Goal: Feedback & Contribution: Contribute content

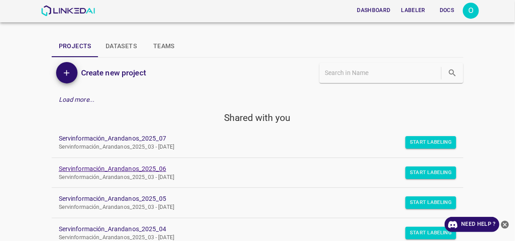
drag, startPoint x: 431, startPoint y: 140, endPoint x: 276, endPoint y: 172, distance: 158.4
click at [276, 172] on ul "Servinformación_Arandanos_2025_07 Servinformación_Arandanos_2025_03 - [DATE] St…" at bounding box center [258, 218] width 412 height 188
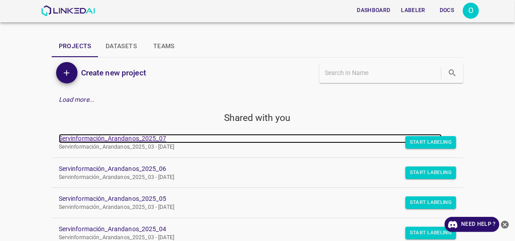
click at [136, 136] on link "Servinformación_Arandanos_2025_07" at bounding box center [251, 138] width 384 height 9
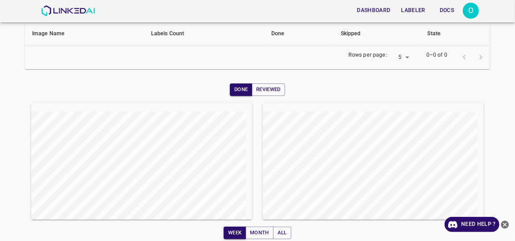
scroll to position [135, 0]
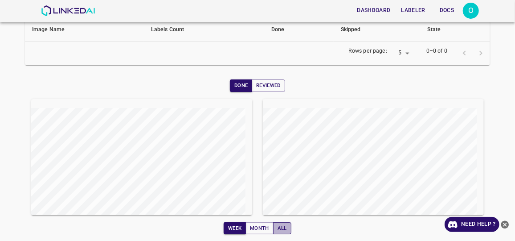
click at [279, 227] on button "All" at bounding box center [282, 228] width 18 height 12
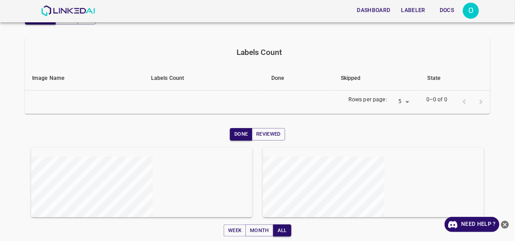
scroll to position [102, 0]
click at [232, 229] on button "Week" at bounding box center [235, 228] width 22 height 12
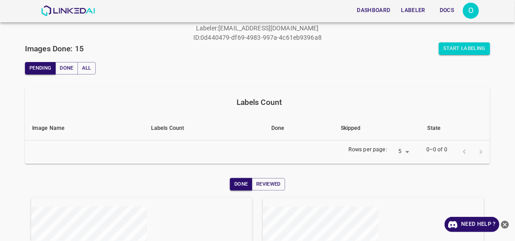
scroll to position [0, 0]
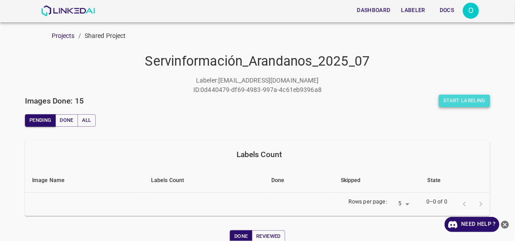
click at [456, 100] on button "Start Labeling" at bounding box center [464, 101] width 51 height 12
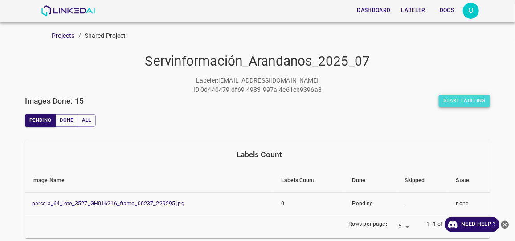
click at [450, 100] on button "Start Labeling" at bounding box center [464, 101] width 51 height 12
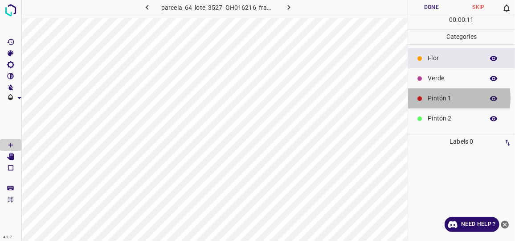
click at [436, 97] on p "Pintón 1" at bounding box center [454, 98] width 52 height 9
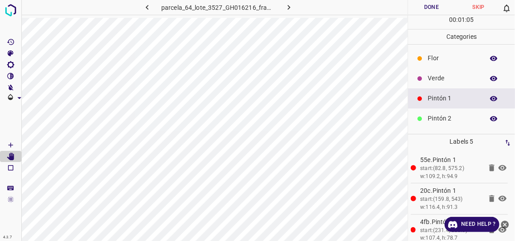
click at [444, 103] on div "Pintón 1" at bounding box center [461, 98] width 107 height 20
click at [8, 146] on icon "[Space] Draw" at bounding box center [11, 145] width 8 height 8
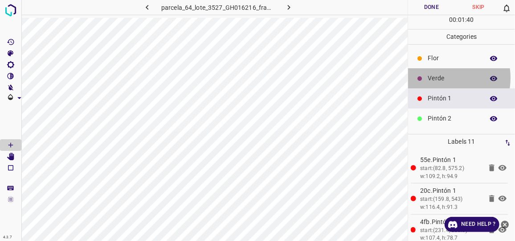
click at [436, 77] on p "Verde" at bounding box center [454, 78] width 52 height 9
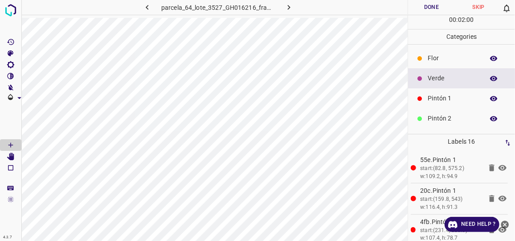
click at [430, 103] on div "Pintón 1" at bounding box center [461, 98] width 107 height 20
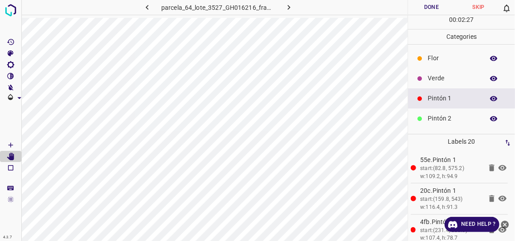
click at [440, 99] on p "Pintón 1" at bounding box center [454, 98] width 52 height 9
click at [12, 144] on icon "[Space] Draw" at bounding box center [11, 145] width 8 height 8
click at [433, 77] on p "Verde" at bounding box center [454, 78] width 52 height 9
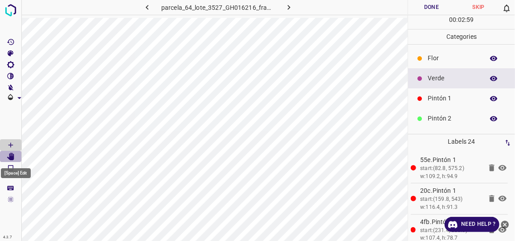
click at [13, 158] on icon "[Space] Edit" at bounding box center [10, 156] width 7 height 8
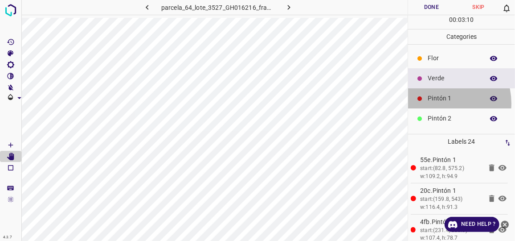
click at [441, 103] on div "Pintón 1" at bounding box center [461, 98] width 107 height 20
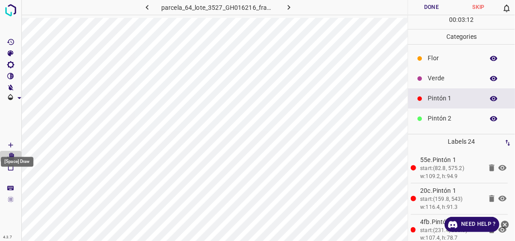
click at [12, 145] on icon "[Space] Draw" at bounding box center [11, 145] width 8 height 8
click at [428, 78] on div "Verde" at bounding box center [461, 78] width 107 height 20
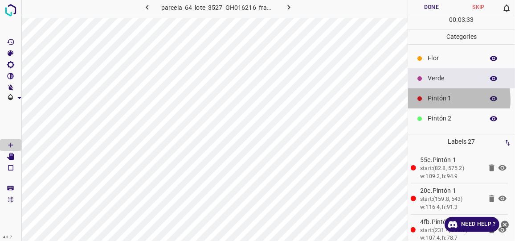
click at [446, 99] on p "Pintón 1" at bounding box center [454, 98] width 52 height 9
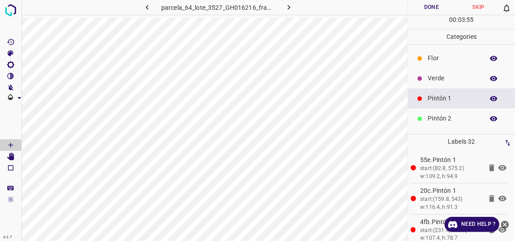
click at [441, 77] on p "Verde" at bounding box center [454, 78] width 52 height 9
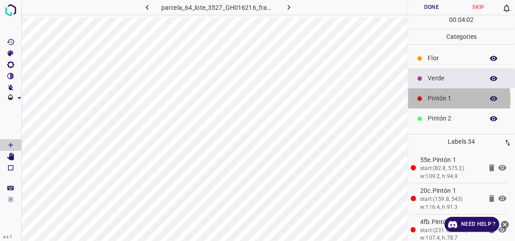
click at [447, 99] on p "Pintón 1" at bounding box center [454, 98] width 52 height 9
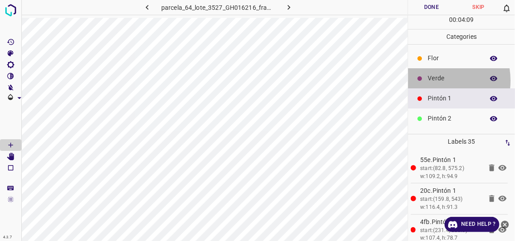
click at [436, 80] on p "Verde" at bounding box center [454, 78] width 52 height 9
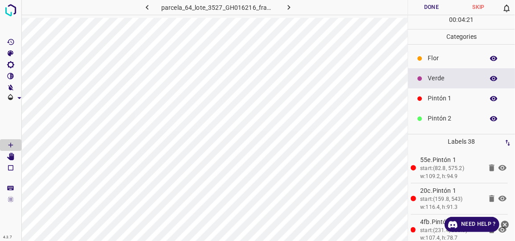
click at [442, 101] on p "Pintón 1" at bounding box center [454, 98] width 52 height 9
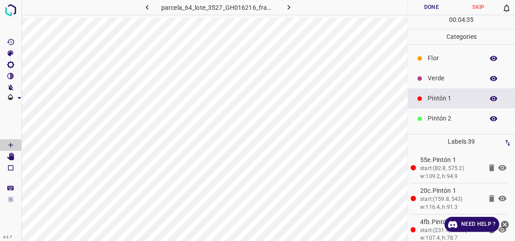
click at [437, 78] on p "Verde" at bounding box center [454, 78] width 52 height 9
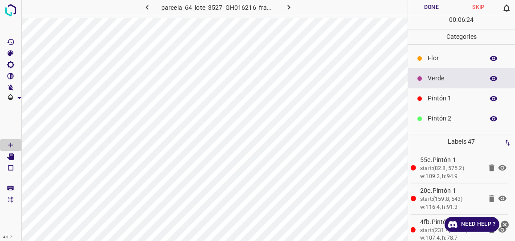
click at [445, 76] on p "Verde" at bounding box center [454, 78] width 52 height 9
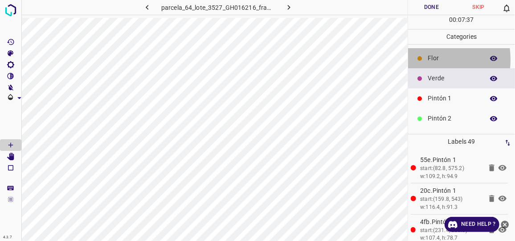
drag, startPoint x: 419, startPoint y: 58, endPoint x: 423, endPoint y: 57, distance: 4.7
click at [423, 57] on div at bounding box center [420, 58] width 9 height 9
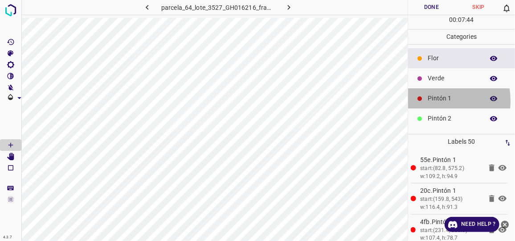
click at [439, 100] on p "Pintón 1" at bounding box center [454, 98] width 52 height 9
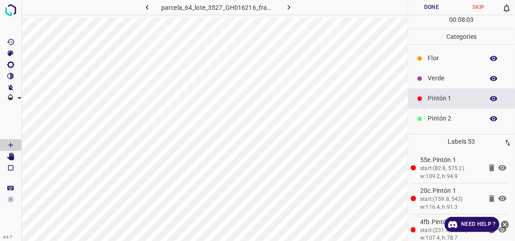
click at [427, 7] on button "Done" at bounding box center [431, 7] width 47 height 15
click at [287, 8] on icon "button" at bounding box center [288, 7] width 9 height 9
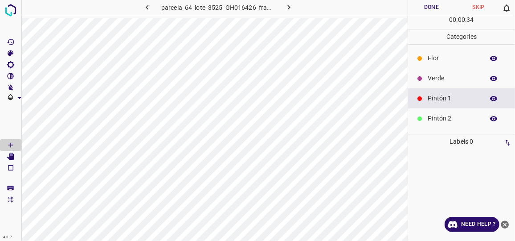
click at [443, 78] on p "Verde" at bounding box center [454, 78] width 52 height 9
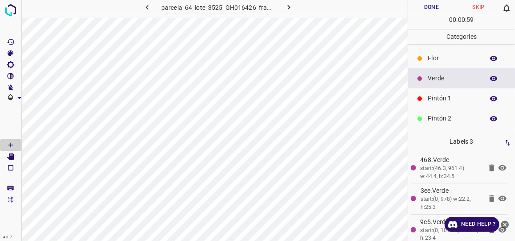
click at [456, 99] on p "Pintón 1" at bounding box center [454, 98] width 52 height 9
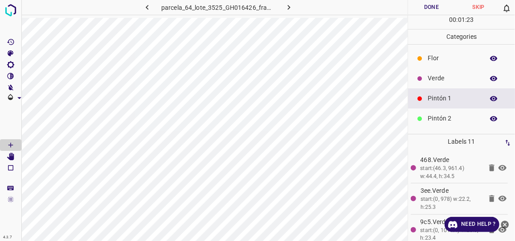
click at [438, 82] on p "Verde" at bounding box center [454, 78] width 52 height 9
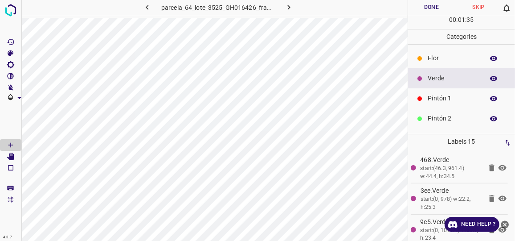
click at [443, 95] on p "Pintón 1" at bounding box center [454, 98] width 52 height 9
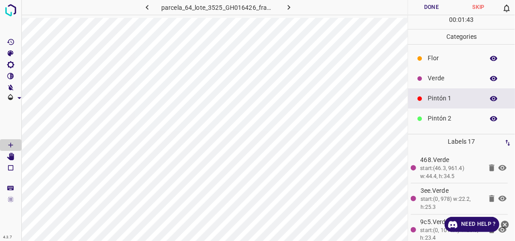
click at [441, 79] on p "Verde" at bounding box center [454, 78] width 52 height 9
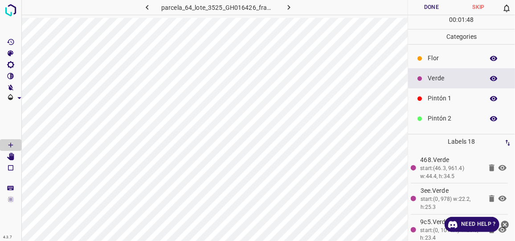
click at [436, 96] on p "Pintón 1" at bounding box center [454, 98] width 52 height 9
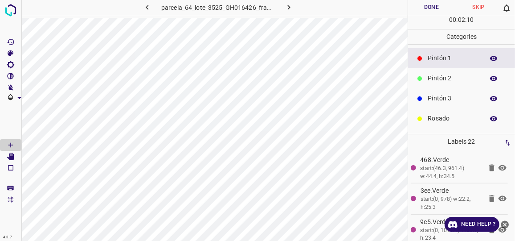
scroll to position [78, 0]
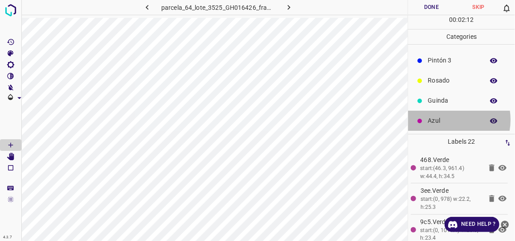
click at [448, 119] on p "Azul" at bounding box center [454, 120] width 52 height 9
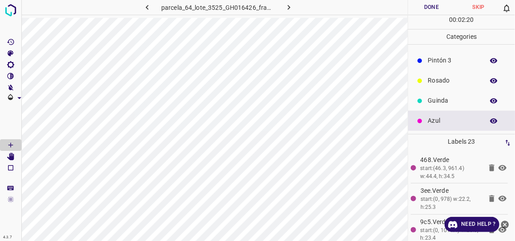
scroll to position [37, 0]
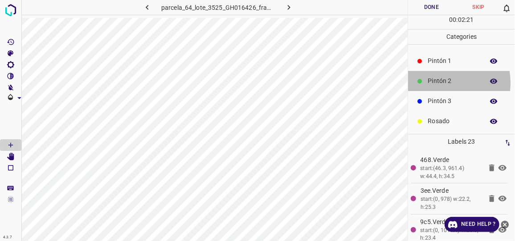
click at [445, 82] on p "Pintón 2" at bounding box center [454, 80] width 52 height 9
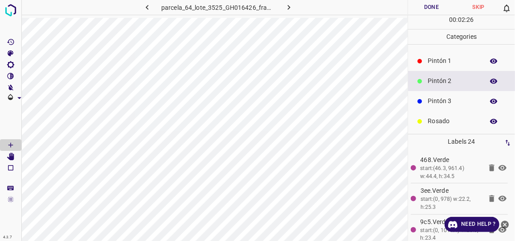
click at [453, 101] on p "Pintón 3" at bounding box center [454, 100] width 52 height 9
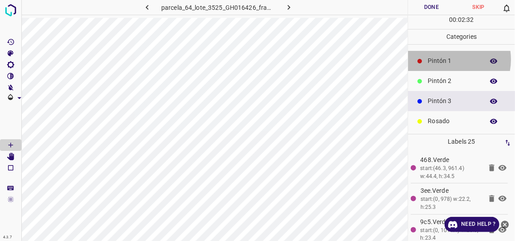
click at [448, 58] on p "Pintón 1" at bounding box center [454, 60] width 52 height 9
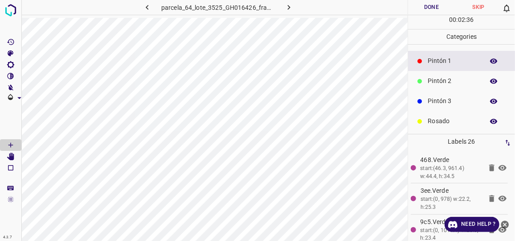
click at [447, 81] on p "Pintón 2" at bounding box center [454, 80] width 52 height 9
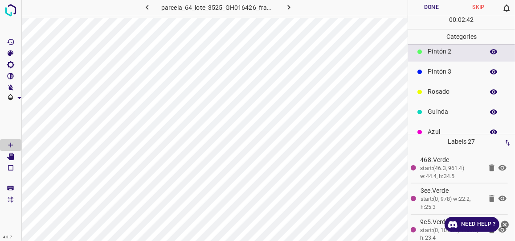
scroll to position [78, 0]
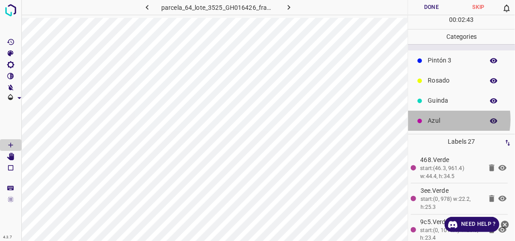
click at [439, 118] on p "Azul" at bounding box center [454, 120] width 52 height 9
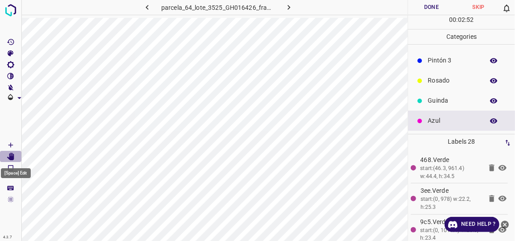
click at [11, 156] on icon "[Space] Edit" at bounding box center [10, 156] width 7 height 8
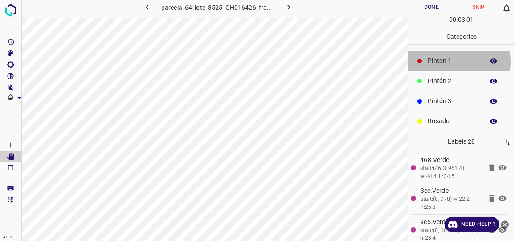
click at [441, 61] on p "Pintón 1" at bounding box center [454, 60] width 52 height 9
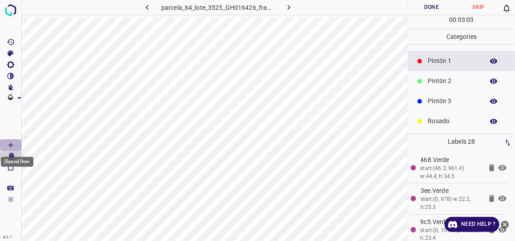
click at [10, 146] on icon "[Space] Draw" at bounding box center [11, 145] width 8 height 8
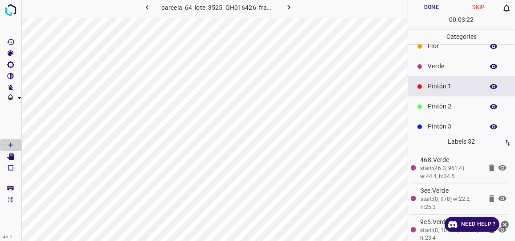
scroll to position [0, 0]
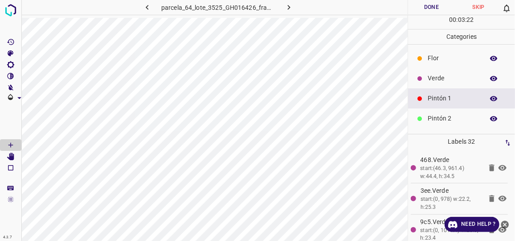
click at [434, 74] on p "Verde" at bounding box center [454, 78] width 52 height 9
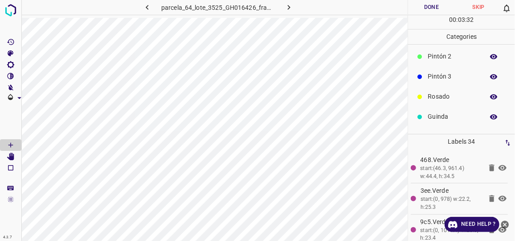
scroll to position [78, 0]
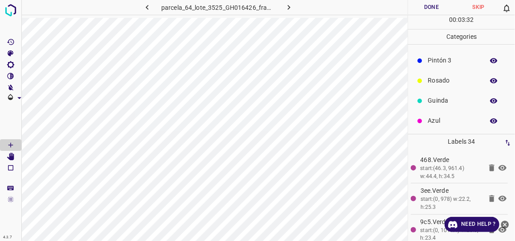
click at [442, 119] on p "Azul" at bounding box center [454, 120] width 52 height 9
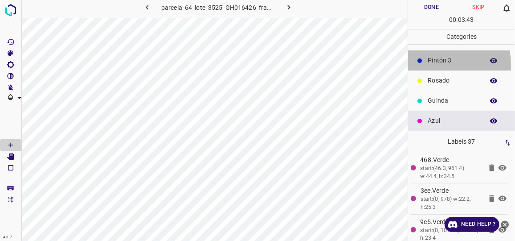
click at [412, 64] on div "Pintón 3" at bounding box center [461, 60] width 107 height 20
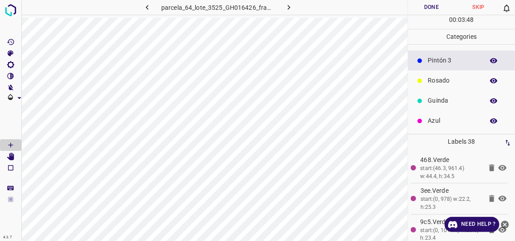
click at [450, 82] on p "Rosado" at bounding box center [454, 80] width 52 height 9
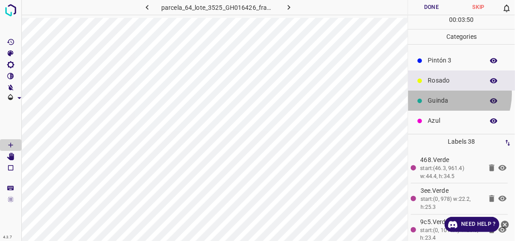
click at [447, 93] on div "Guinda" at bounding box center [461, 101] width 107 height 20
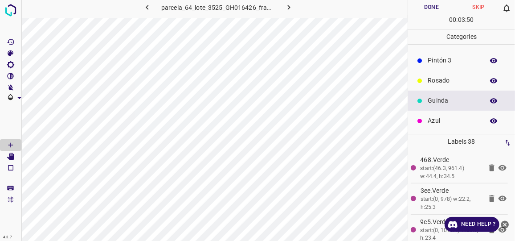
click at [440, 56] on p "Pintón 3" at bounding box center [454, 60] width 52 height 9
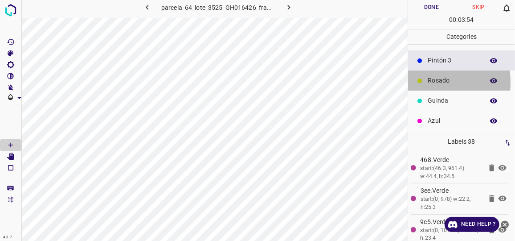
click at [410, 81] on div "Rosado" at bounding box center [461, 80] width 107 height 20
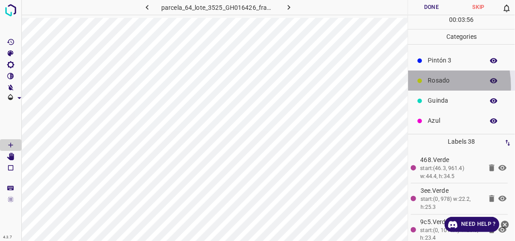
click at [409, 86] on div "Rosado" at bounding box center [461, 80] width 107 height 20
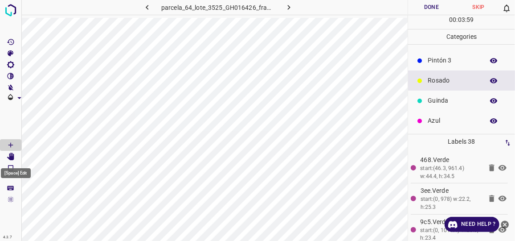
click at [10, 156] on icon "[Space] Edit" at bounding box center [10, 156] width 7 height 8
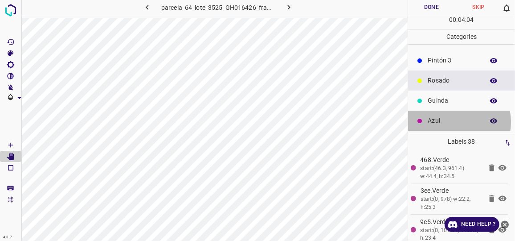
click at [451, 121] on p "Azul" at bounding box center [454, 120] width 52 height 9
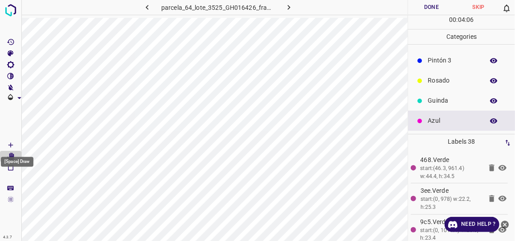
click at [13, 144] on icon "[Space] Draw" at bounding box center [11, 145] width 8 height 8
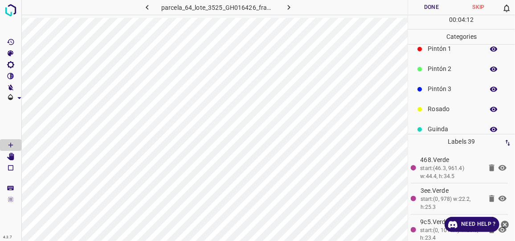
scroll to position [37, 0]
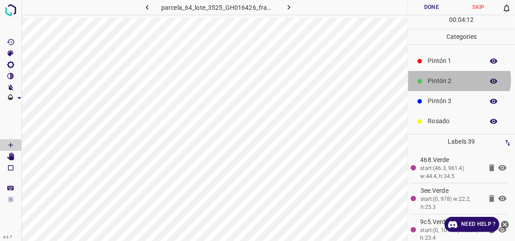
click at [455, 78] on p "Pintón 2" at bounding box center [454, 80] width 52 height 9
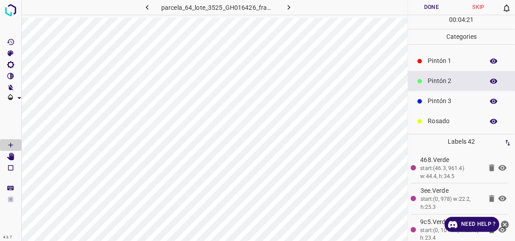
scroll to position [78, 0]
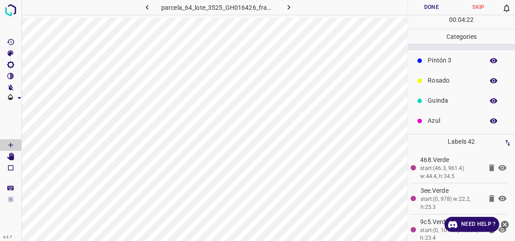
click at [449, 116] on p "Azul" at bounding box center [454, 120] width 52 height 9
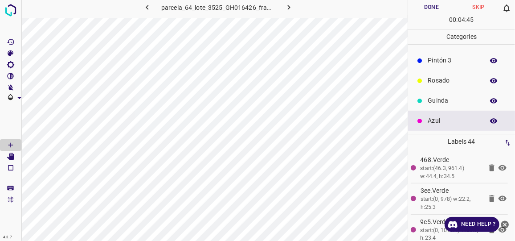
click at [449, 81] on p "Rosado" at bounding box center [454, 80] width 52 height 9
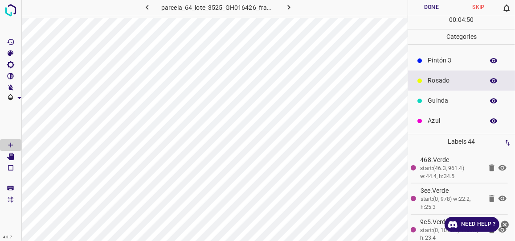
click at [441, 61] on p "Pintón 3" at bounding box center [454, 60] width 52 height 9
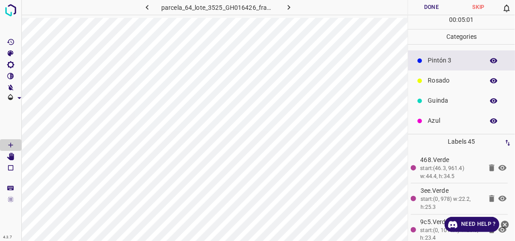
click at [436, 80] on p "Rosado" at bounding box center [454, 80] width 52 height 9
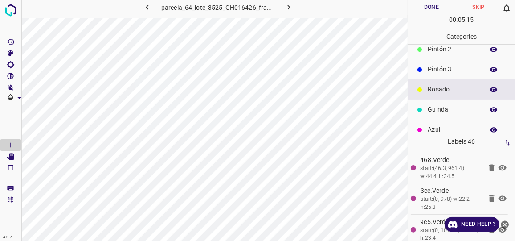
scroll to position [59, 0]
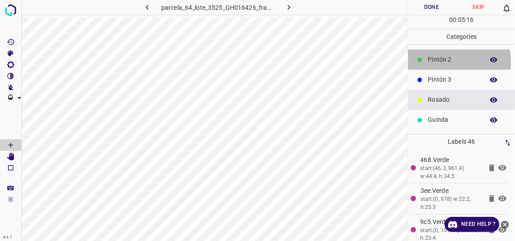
click at [454, 61] on p "Pintón 2" at bounding box center [454, 59] width 52 height 9
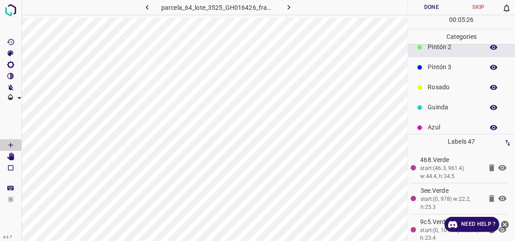
scroll to position [78, 0]
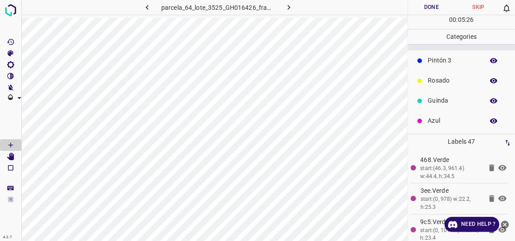
click at [440, 79] on p "Rosado" at bounding box center [454, 80] width 52 height 9
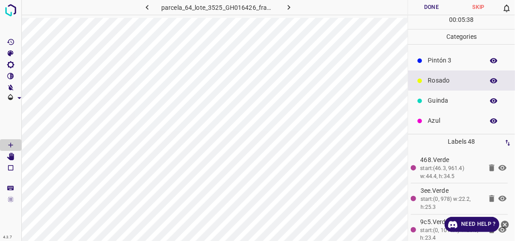
click at [435, 119] on p "Azul" at bounding box center [454, 120] width 52 height 9
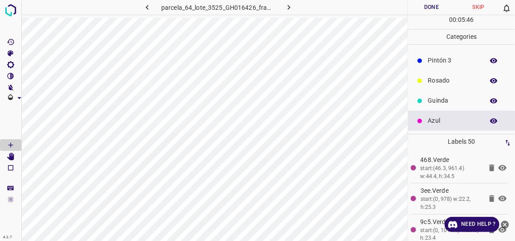
click at [454, 61] on p "Pintón 3" at bounding box center [454, 60] width 52 height 9
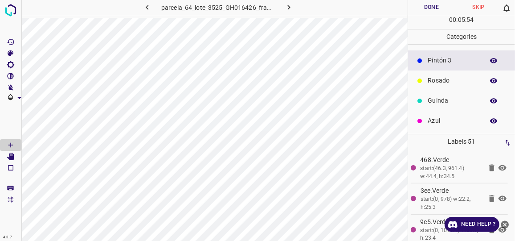
click at [440, 119] on p "Azul" at bounding box center [454, 120] width 52 height 9
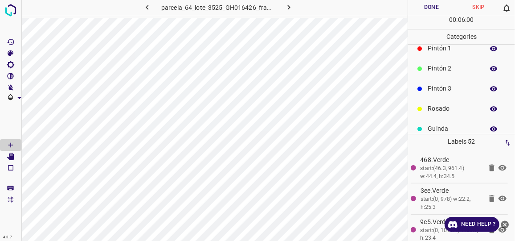
scroll to position [37, 0]
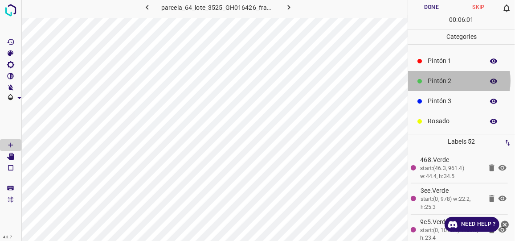
click at [448, 80] on p "Pintón 2" at bounding box center [454, 80] width 52 height 9
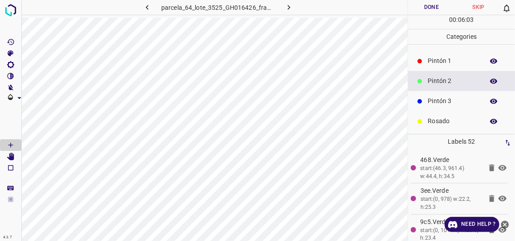
click at [449, 61] on p "Pintón 1" at bounding box center [454, 60] width 52 height 9
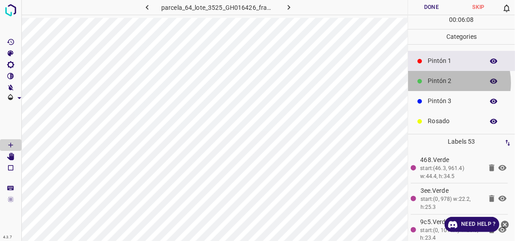
click at [447, 82] on p "Pintón 2" at bounding box center [454, 80] width 52 height 9
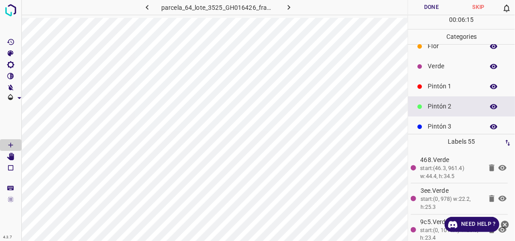
scroll to position [0, 0]
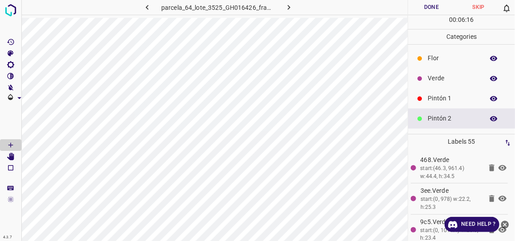
click at [443, 82] on p "Verde" at bounding box center [454, 78] width 52 height 9
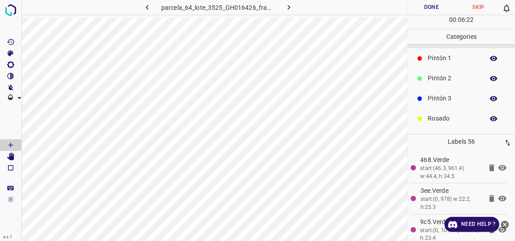
scroll to position [78, 0]
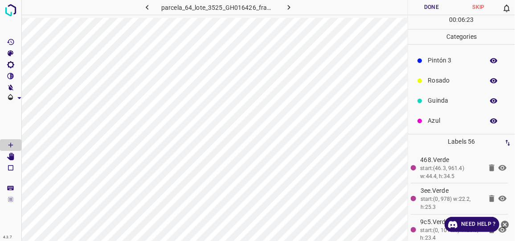
click at [439, 116] on p "Azul" at bounding box center [454, 120] width 52 height 9
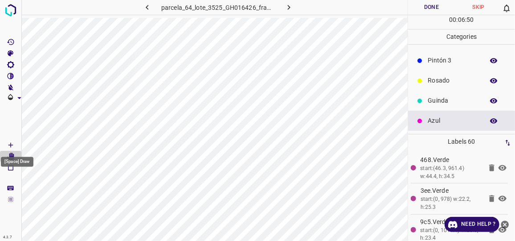
click at [9, 155] on div "[Space] Draw" at bounding box center [17, 159] width 34 height 17
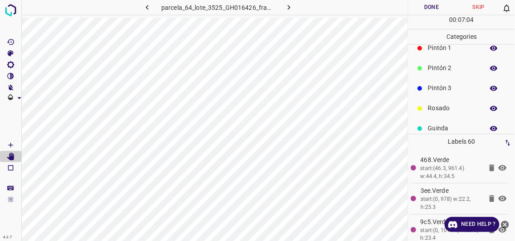
scroll to position [37, 0]
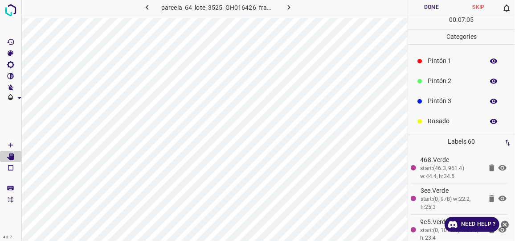
click at [453, 61] on p "Pintón 1" at bounding box center [454, 60] width 52 height 9
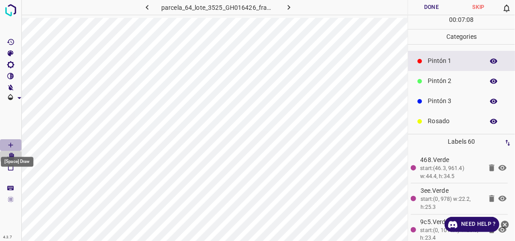
click at [8, 144] on icon "[Space] Draw" at bounding box center [11, 145] width 8 height 8
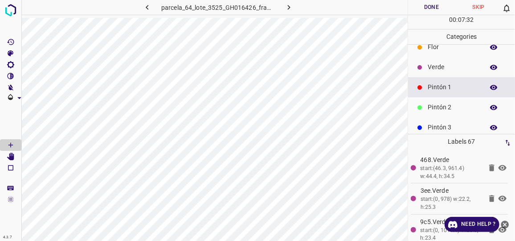
scroll to position [0, 0]
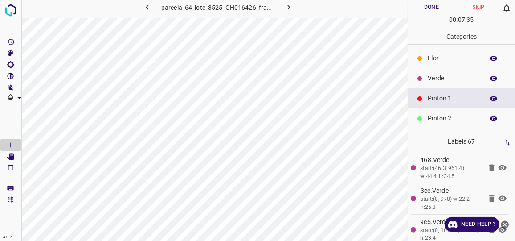
click at [435, 74] on p "Verde" at bounding box center [454, 78] width 52 height 9
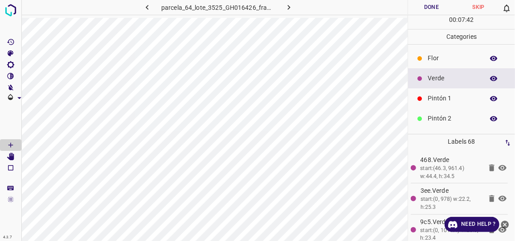
click at [434, 61] on p "Flor" at bounding box center [454, 58] width 52 height 9
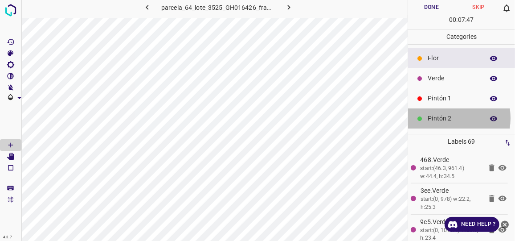
click at [445, 117] on p "Pintón 2" at bounding box center [454, 118] width 52 height 9
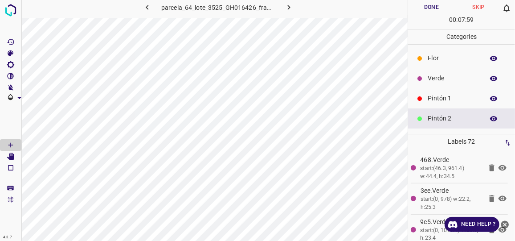
click at [434, 75] on p "Verde" at bounding box center [454, 78] width 52 height 9
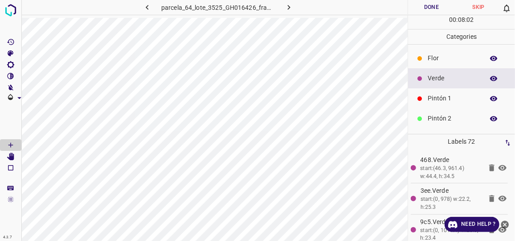
click at [436, 98] on p "Pintón 1" at bounding box center [454, 98] width 52 height 9
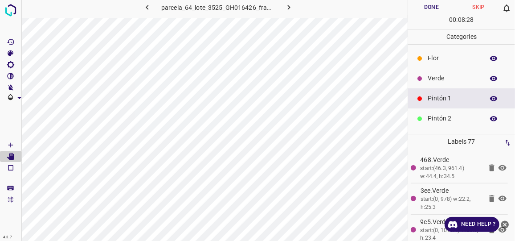
click at [439, 82] on div "Verde" at bounding box center [461, 78] width 107 height 20
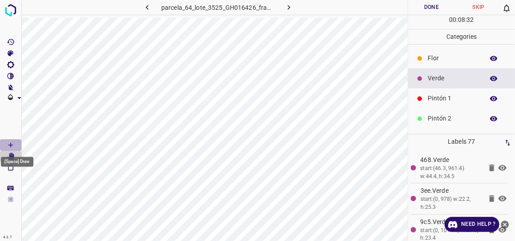
click at [10, 145] on icon "[Space] Draw" at bounding box center [11, 145] width 8 height 8
click at [430, 9] on button "Done" at bounding box center [431, 7] width 47 height 15
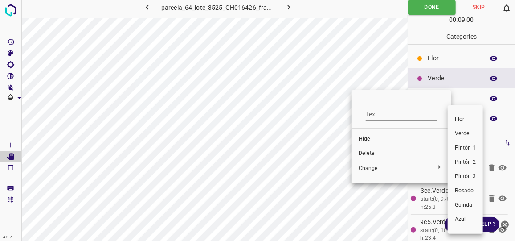
click at [459, 221] on span "Azul" at bounding box center [465, 219] width 21 height 8
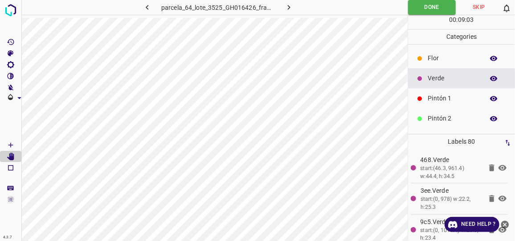
click at [442, 117] on p "Pintón 2" at bounding box center [454, 118] width 52 height 9
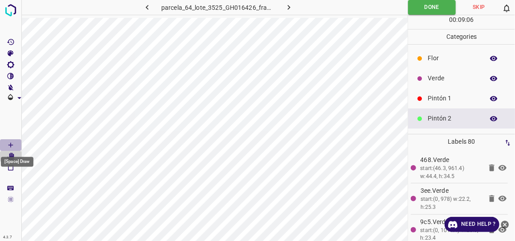
click at [13, 145] on icon "[Space] Draw" at bounding box center [11, 145] width 8 height 8
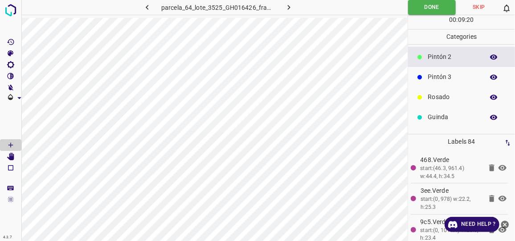
scroll to position [78, 0]
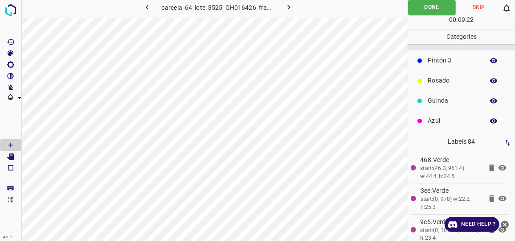
click at [437, 118] on p "Azul" at bounding box center [454, 120] width 52 height 9
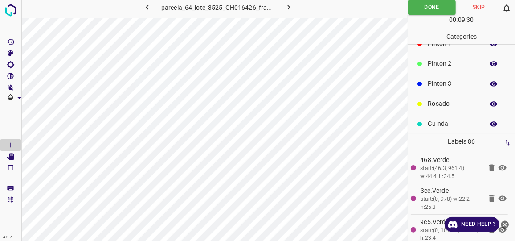
scroll to position [37, 0]
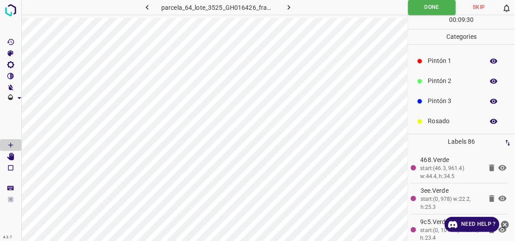
click at [453, 82] on p "Pintón 2" at bounding box center [454, 80] width 52 height 9
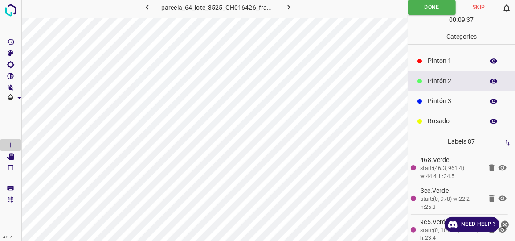
click at [451, 61] on p "Pintón 1" at bounding box center [454, 60] width 52 height 9
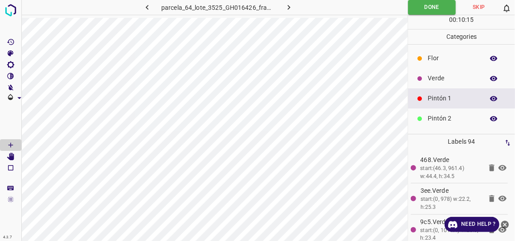
click at [435, 76] on p "Verde" at bounding box center [454, 78] width 52 height 9
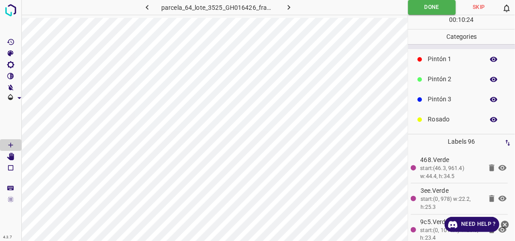
scroll to position [40, 0]
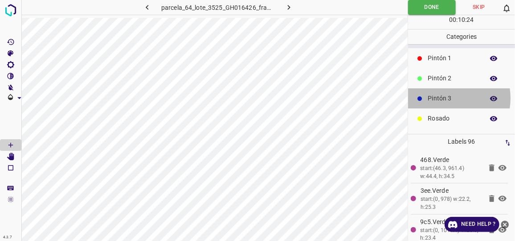
click at [445, 97] on p "Pintón 3" at bounding box center [454, 98] width 52 height 9
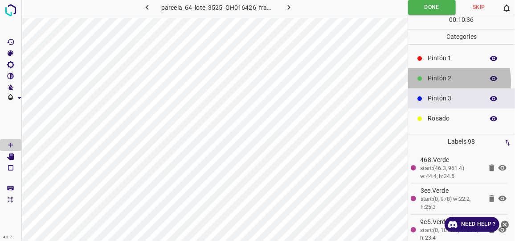
click at [444, 80] on p "Pintón 2" at bounding box center [454, 78] width 52 height 9
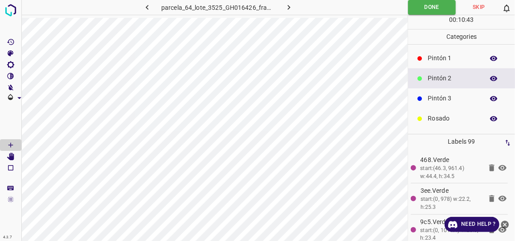
click at [441, 59] on p "Pintón 1" at bounding box center [454, 58] width 52 height 9
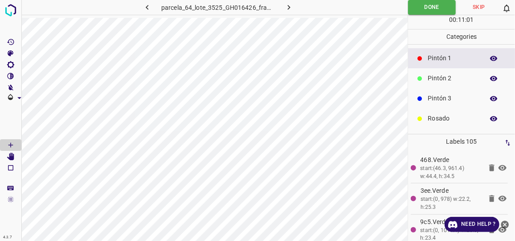
click at [443, 79] on p "Pintón 2" at bounding box center [454, 78] width 52 height 9
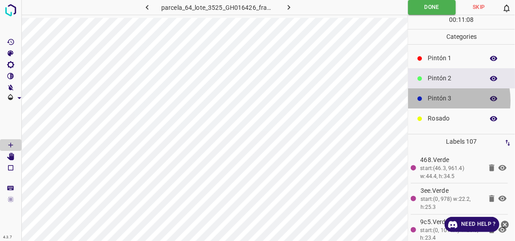
click at [437, 99] on p "Pintón 3" at bounding box center [454, 98] width 52 height 9
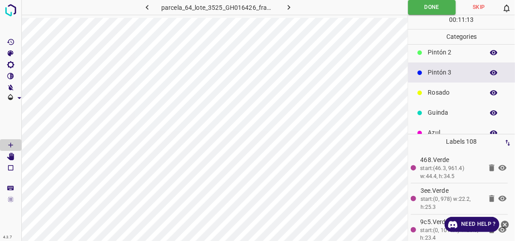
scroll to position [78, 0]
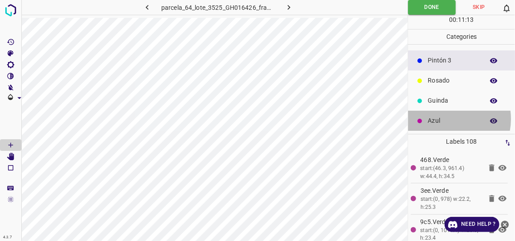
click at [445, 118] on p "Azul" at bounding box center [454, 120] width 52 height 9
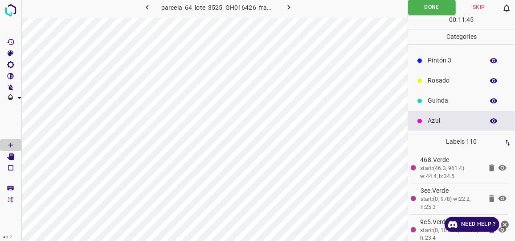
click at [456, 102] on p "Guinda" at bounding box center [454, 100] width 52 height 9
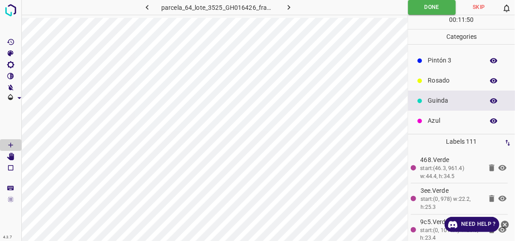
click at [455, 59] on p "Pintón 3" at bounding box center [454, 60] width 52 height 9
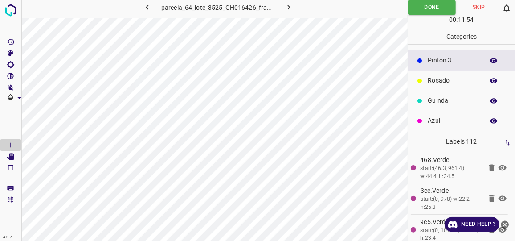
scroll to position [37, 0]
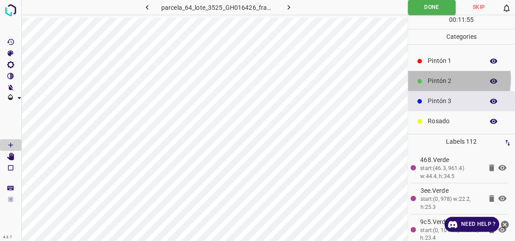
click at [441, 78] on p "Pintón 2" at bounding box center [454, 80] width 52 height 9
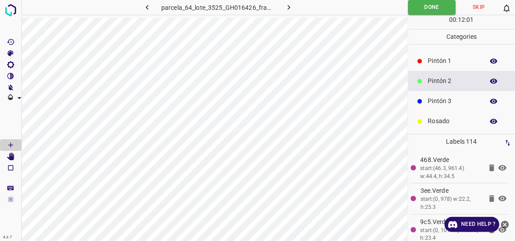
click at [444, 61] on p "Pintón 1" at bounding box center [454, 60] width 52 height 9
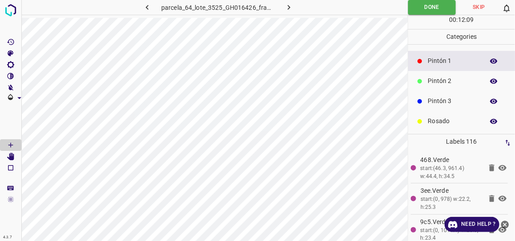
click at [451, 84] on p "Pintón 2" at bounding box center [454, 80] width 52 height 9
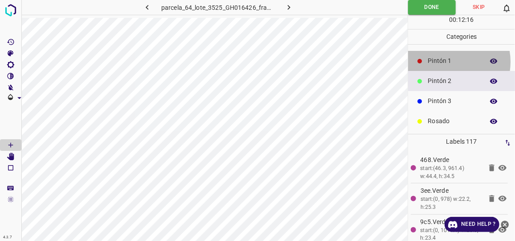
click at [449, 61] on p "Pintón 1" at bounding box center [454, 60] width 52 height 9
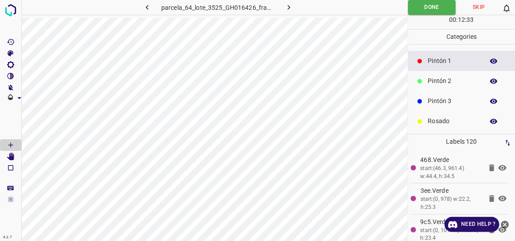
scroll to position [78, 0]
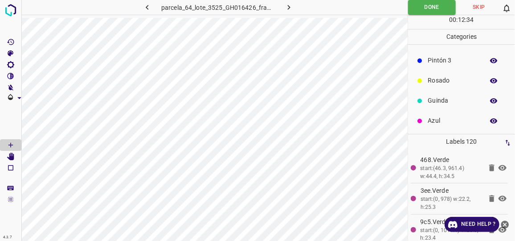
click at [445, 119] on p "Azul" at bounding box center [454, 120] width 52 height 9
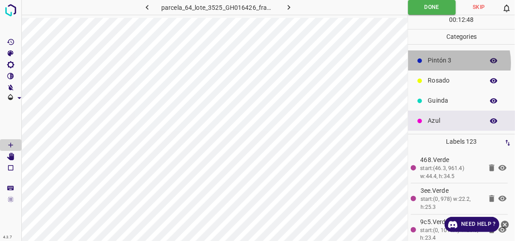
click at [448, 62] on p "Pintón 3" at bounding box center [454, 60] width 52 height 9
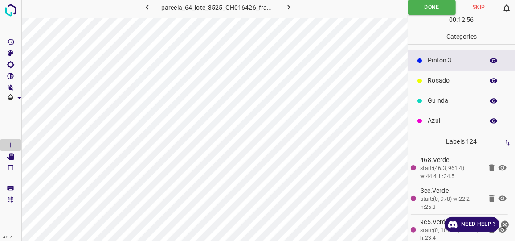
click at [440, 83] on p "Rosado" at bounding box center [454, 80] width 52 height 9
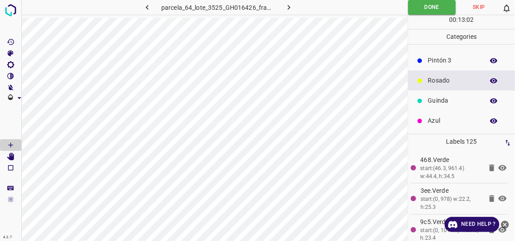
drag, startPoint x: 441, startPoint y: 61, endPoint x: 425, endPoint y: 74, distance: 20.3
click at [441, 61] on p "Pintón 3" at bounding box center [454, 60] width 52 height 9
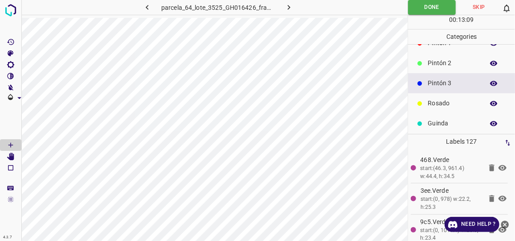
scroll to position [37, 0]
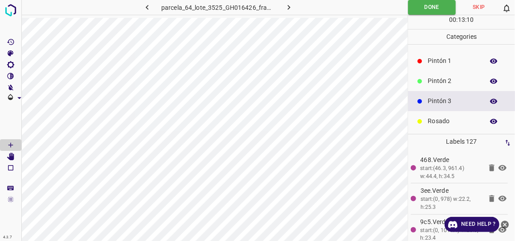
click at [444, 82] on p "Pintón 2" at bounding box center [454, 80] width 52 height 9
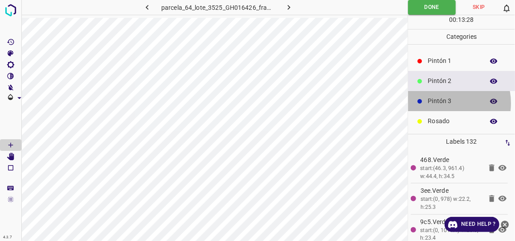
click at [441, 102] on p "Pintón 3" at bounding box center [454, 100] width 52 height 9
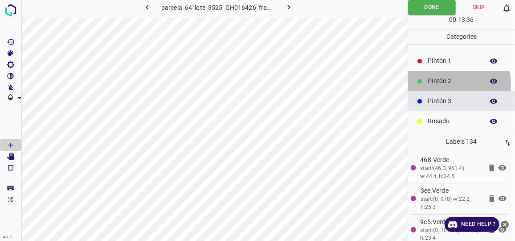
click at [444, 83] on p "Pintón 2" at bounding box center [454, 80] width 52 height 9
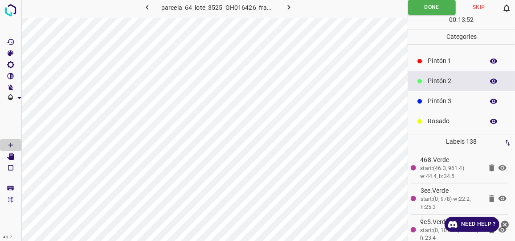
click at [442, 118] on p "Rosado" at bounding box center [454, 120] width 52 height 9
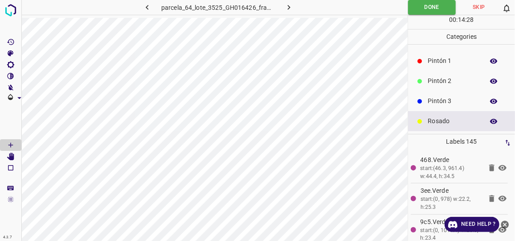
click at [449, 79] on p "Pintón 2" at bounding box center [454, 80] width 52 height 9
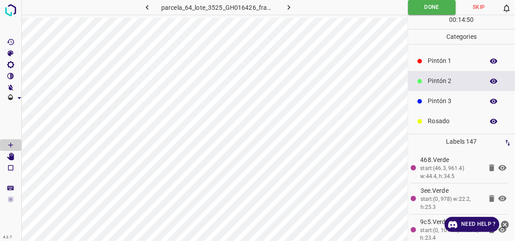
click at [445, 81] on p "Pintón 2" at bounding box center [454, 80] width 52 height 9
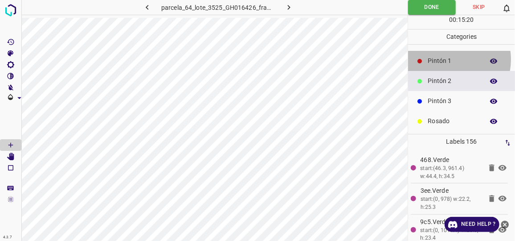
click at [447, 58] on p "Pintón 1" at bounding box center [454, 60] width 52 height 9
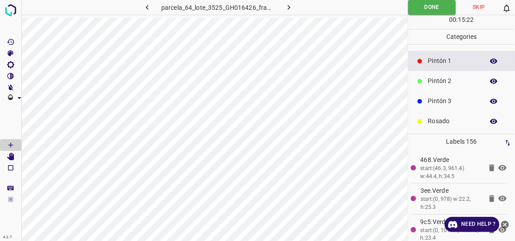
click at [445, 82] on p "Pintón 2" at bounding box center [454, 80] width 52 height 9
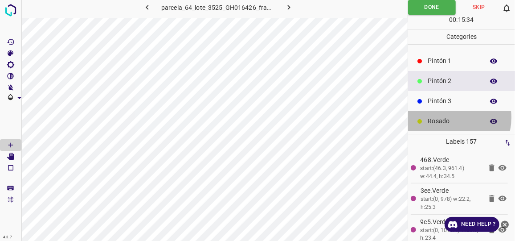
click at [450, 116] on p "Rosado" at bounding box center [454, 120] width 52 height 9
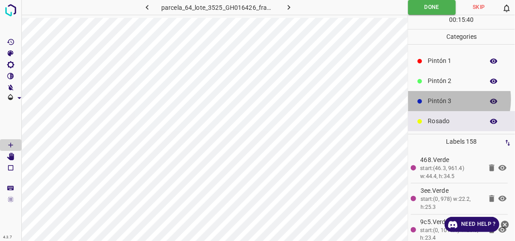
click at [443, 98] on p "Pintón 3" at bounding box center [454, 100] width 52 height 9
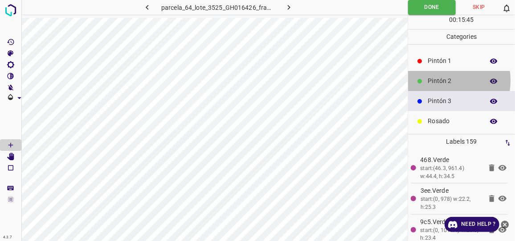
click at [443, 79] on p "Pintón 2" at bounding box center [454, 80] width 52 height 9
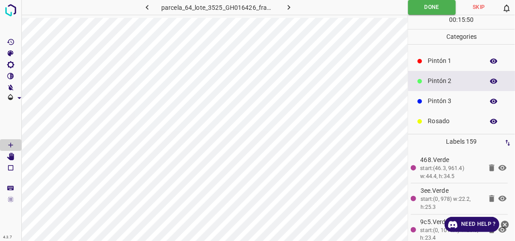
click at [449, 117] on p "Rosado" at bounding box center [454, 120] width 52 height 9
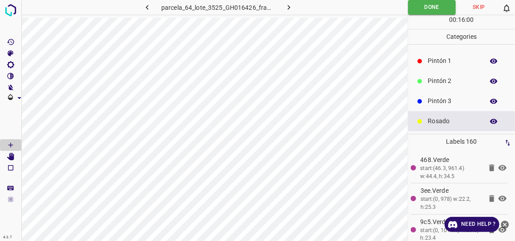
scroll to position [78, 0]
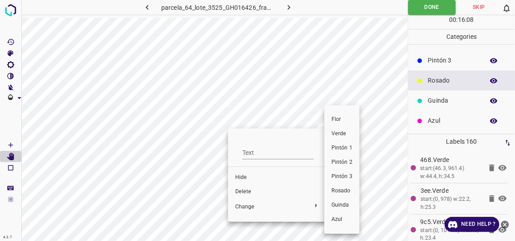
click at [281, 204] on div at bounding box center [257, 120] width 515 height 241
click at [343, 206] on span "Guinda" at bounding box center [342, 205] width 21 height 8
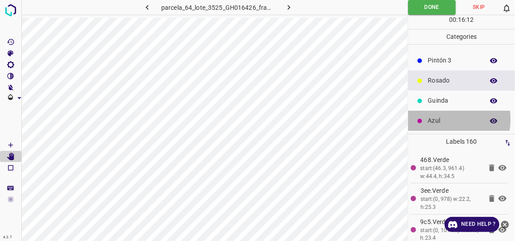
click at [445, 118] on p "Azul" at bounding box center [454, 120] width 52 height 9
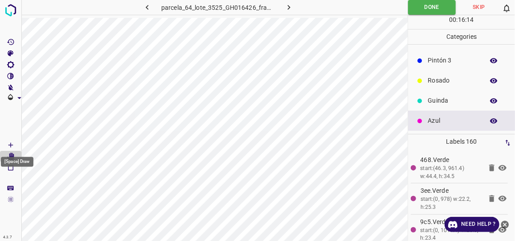
click at [10, 146] on icon "[Space] Draw" at bounding box center [11, 145] width 8 height 8
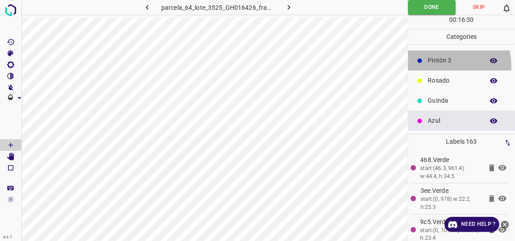
click at [446, 65] on div "Pintón 3" at bounding box center [461, 60] width 107 height 20
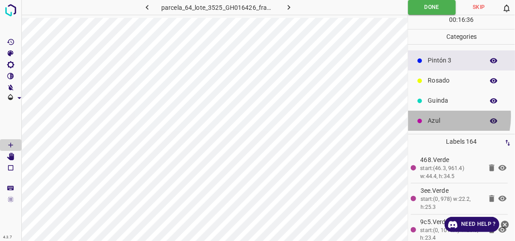
click at [434, 116] on p "Azul" at bounding box center [454, 120] width 52 height 9
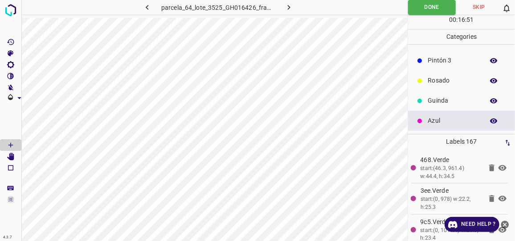
click at [449, 66] on div "Pintón 3" at bounding box center [461, 60] width 107 height 20
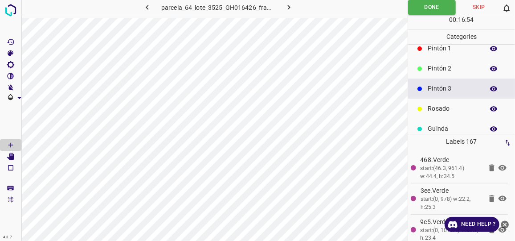
scroll to position [37, 0]
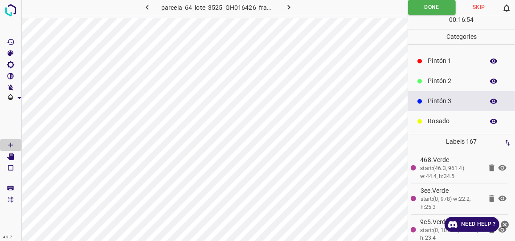
click at [438, 81] on p "Pintón 2" at bounding box center [454, 80] width 52 height 9
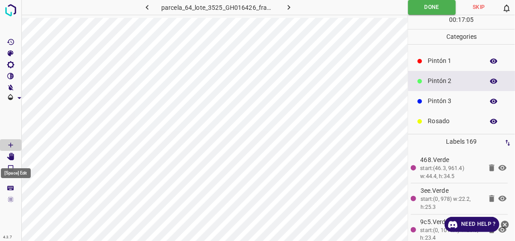
click at [13, 157] on icon "[Space] Edit" at bounding box center [10, 156] width 7 height 8
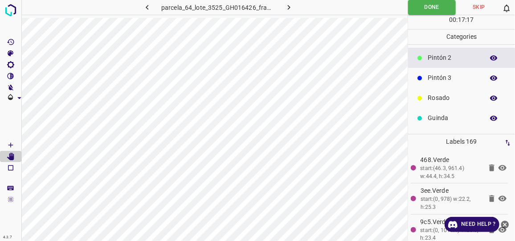
scroll to position [78, 0]
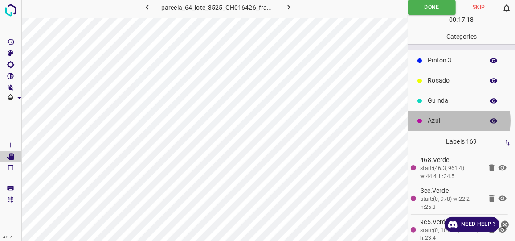
click at [440, 119] on p "Azul" at bounding box center [454, 120] width 52 height 9
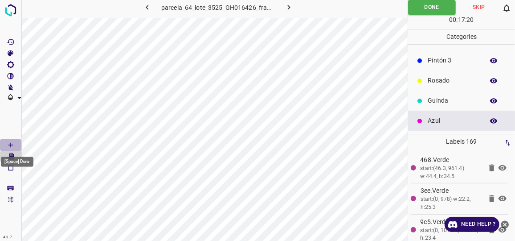
click at [9, 145] on icon "[Space] Draw" at bounding box center [11, 145] width 8 height 8
click at [448, 100] on p "Guinda" at bounding box center [454, 100] width 52 height 9
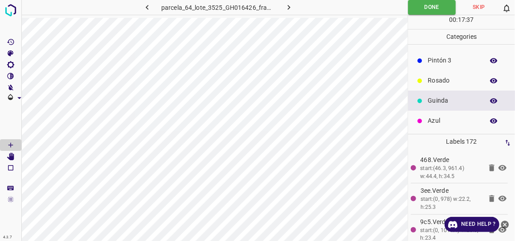
click at [441, 58] on p "Pintón 3" at bounding box center [454, 60] width 52 height 9
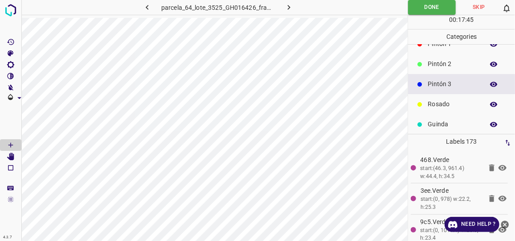
scroll to position [37, 0]
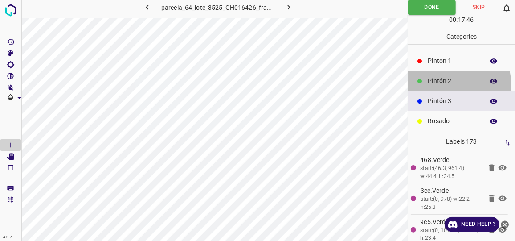
click at [444, 82] on p "Pintón 2" at bounding box center [454, 80] width 52 height 9
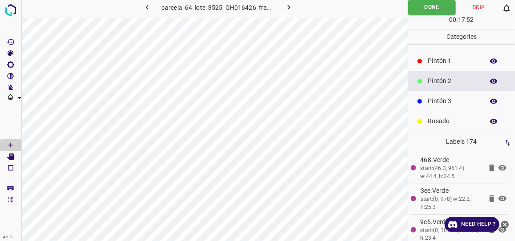
drag, startPoint x: 438, startPoint y: 100, endPoint x: 413, endPoint y: 107, distance: 25.8
click at [438, 100] on p "Pintón 3" at bounding box center [454, 100] width 52 height 9
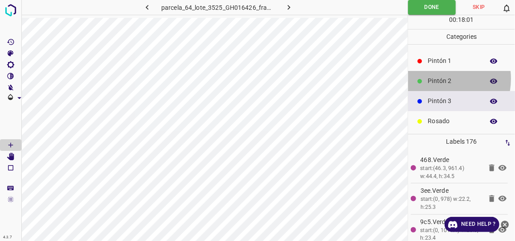
click at [436, 78] on p "Pintón 2" at bounding box center [454, 80] width 52 height 9
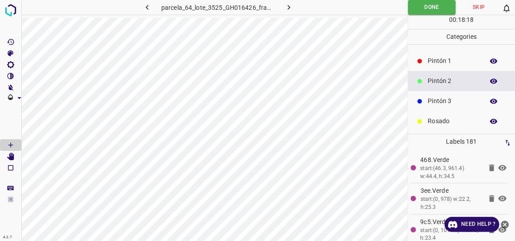
scroll to position [78, 0]
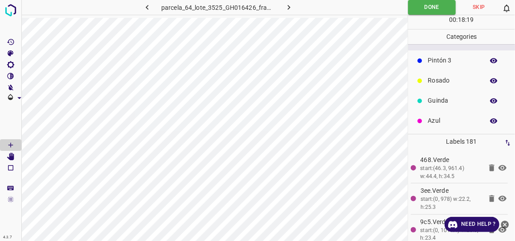
click at [441, 119] on p "Azul" at bounding box center [454, 120] width 52 height 9
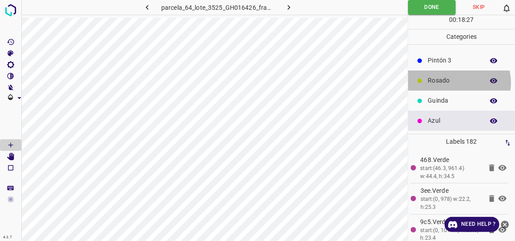
click at [457, 82] on p "Rosado" at bounding box center [454, 80] width 52 height 9
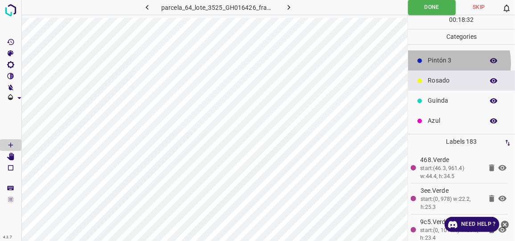
click at [449, 62] on p "Pintón 3" at bounding box center [454, 60] width 52 height 9
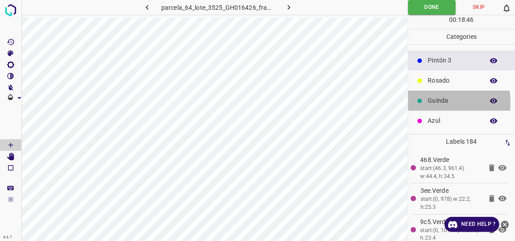
click at [441, 101] on p "Guinda" at bounding box center [454, 100] width 52 height 9
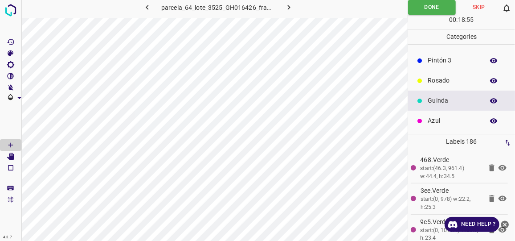
click at [450, 62] on p "Pintón 3" at bounding box center [454, 60] width 52 height 9
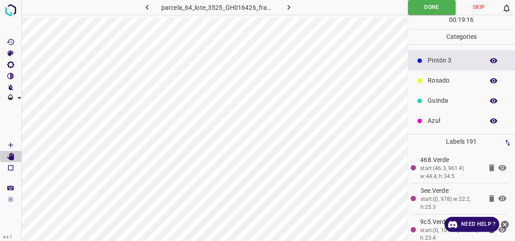
click at [11, 144] on icon "[Space] Draw" at bounding box center [10, 145] width 4 height 4
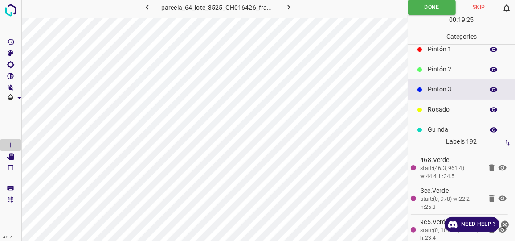
scroll to position [37, 0]
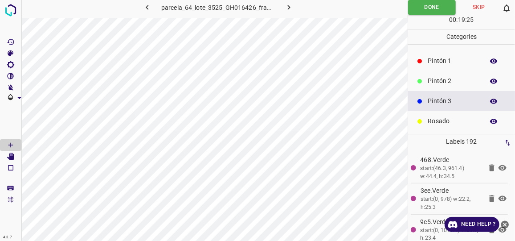
click at [454, 79] on p "Pintón 2" at bounding box center [454, 80] width 52 height 9
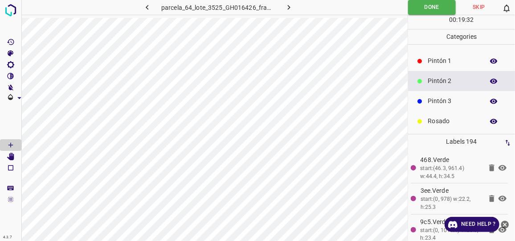
scroll to position [0, 0]
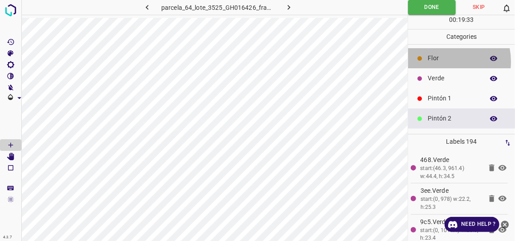
click at [440, 61] on p "Flor" at bounding box center [454, 58] width 52 height 9
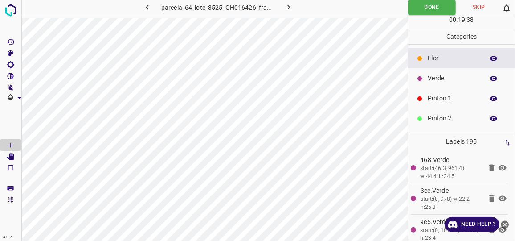
scroll to position [40, 0]
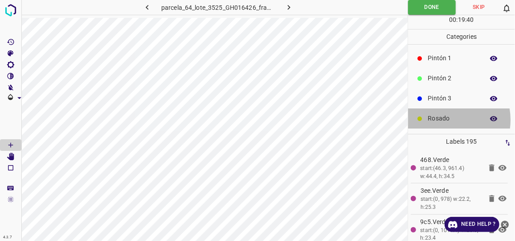
click at [445, 119] on p "Rosado" at bounding box center [454, 118] width 52 height 9
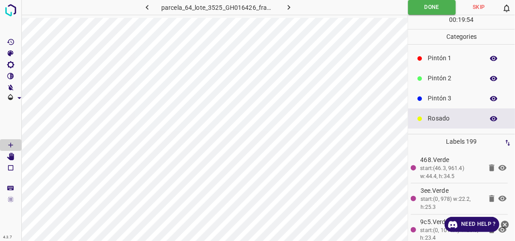
scroll to position [78, 0]
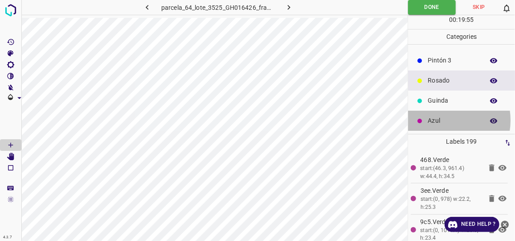
click at [443, 119] on p "Azul" at bounding box center [454, 120] width 52 height 9
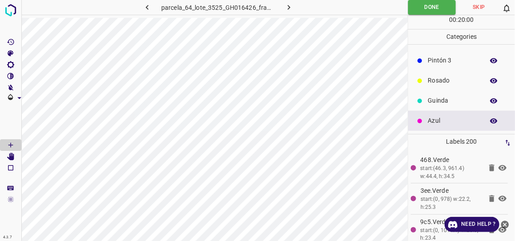
click at [440, 96] on p "Guinda" at bounding box center [454, 100] width 52 height 9
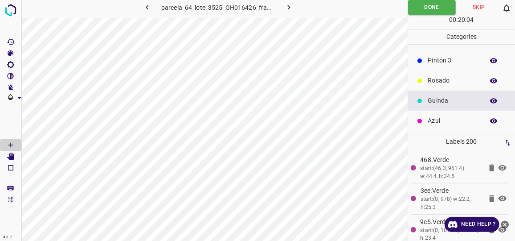
click at [288, 240] on html "4.3.7 parcela_64_lote_3525_GH016426_frame_00227_219619.jpg Done Skip 0 00 : 20 …" at bounding box center [257, 120] width 515 height 241
drag, startPoint x: 447, startPoint y: 81, endPoint x: 429, endPoint y: 102, distance: 27.9
click at [448, 80] on p "Rosado" at bounding box center [454, 80] width 52 height 9
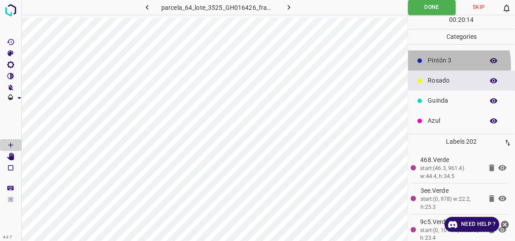
click at [442, 63] on p "Pintón 3" at bounding box center [454, 60] width 52 height 9
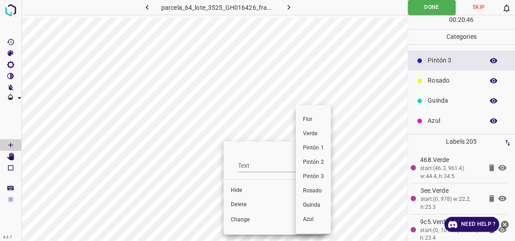
click at [246, 203] on div at bounding box center [257, 120] width 515 height 241
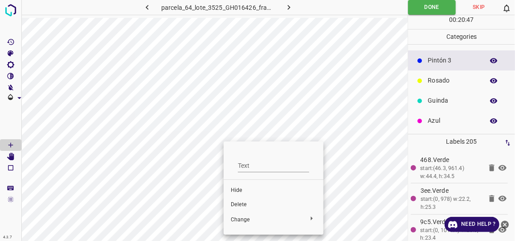
click at [237, 206] on span "Delete" at bounding box center [274, 205] width 86 height 8
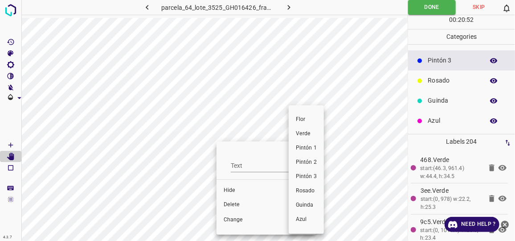
click at [232, 203] on div at bounding box center [257, 120] width 515 height 241
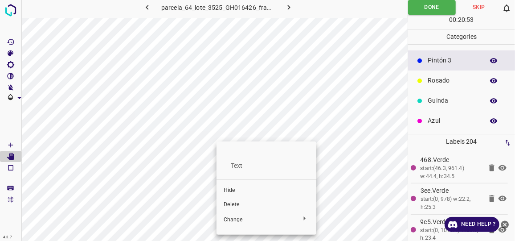
click at [234, 205] on span "Delete" at bounding box center [267, 205] width 86 height 8
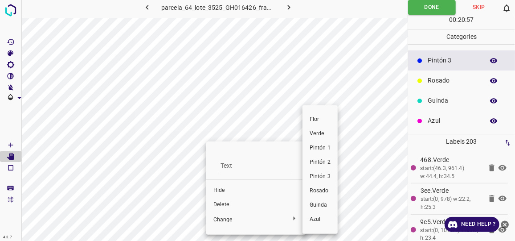
click at [227, 204] on div at bounding box center [257, 120] width 515 height 241
click at [225, 203] on div at bounding box center [257, 120] width 515 height 241
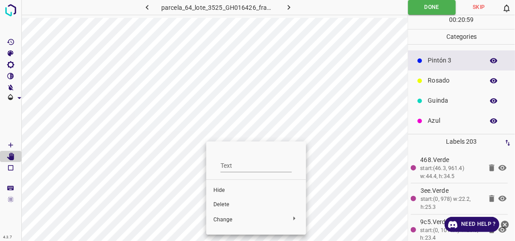
click at [225, 203] on span "Delete" at bounding box center [257, 205] width 86 height 8
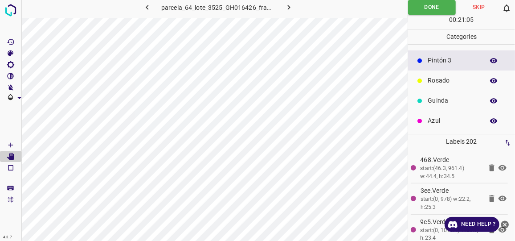
click at [446, 78] on p "Rosado" at bounding box center [454, 80] width 52 height 9
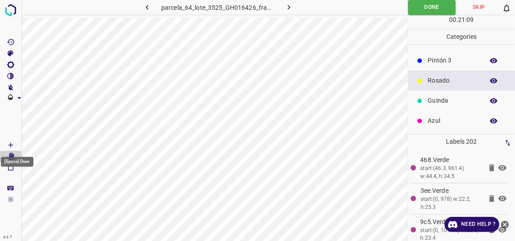
click at [13, 145] on icon "[Space] Draw" at bounding box center [11, 145] width 8 height 8
click at [201, 240] on html "4.3.7 parcela_64_lote_3525_GH016426_frame_00227_219619.jpg Done Skip 0 00 : 21 …" at bounding box center [257, 120] width 515 height 241
click at [440, 60] on p "Pintón 3" at bounding box center [454, 60] width 52 height 9
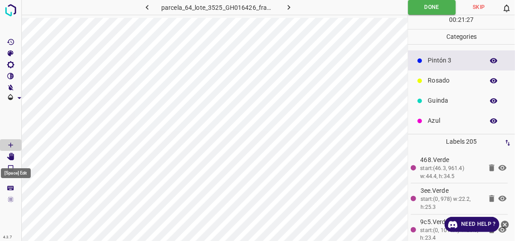
click at [11, 155] on icon "[Space] Edit" at bounding box center [10, 156] width 7 height 8
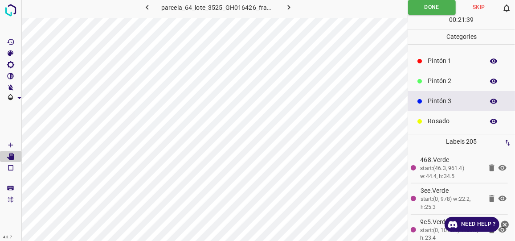
scroll to position [0, 0]
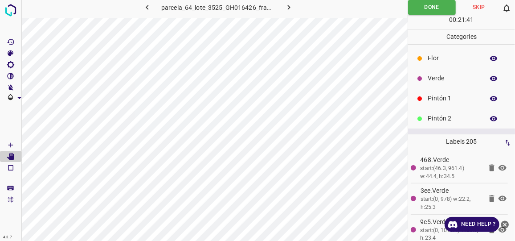
click at [440, 80] on p "Verde" at bounding box center [454, 78] width 52 height 9
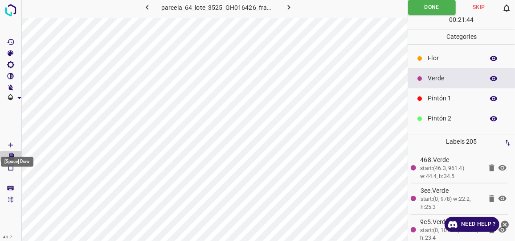
click at [11, 143] on icon "[Space] Draw" at bounding box center [10, 145] width 4 height 4
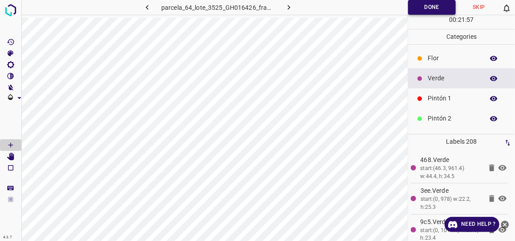
click at [430, 12] on button "Done" at bounding box center [432, 7] width 48 height 15
drag, startPoint x: 435, startPoint y: 79, endPoint x: 415, endPoint y: 91, distance: 24.0
click at [435, 79] on p "Verde" at bounding box center [454, 78] width 52 height 9
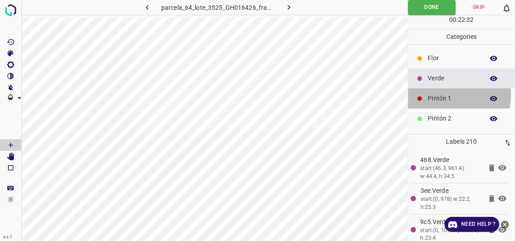
click at [435, 94] on p "Pintón 1" at bounding box center [454, 98] width 52 height 9
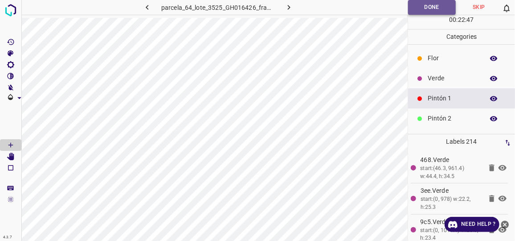
click at [423, 11] on button "Done" at bounding box center [432, 7] width 48 height 15
